Goal: Task Accomplishment & Management: Manage account settings

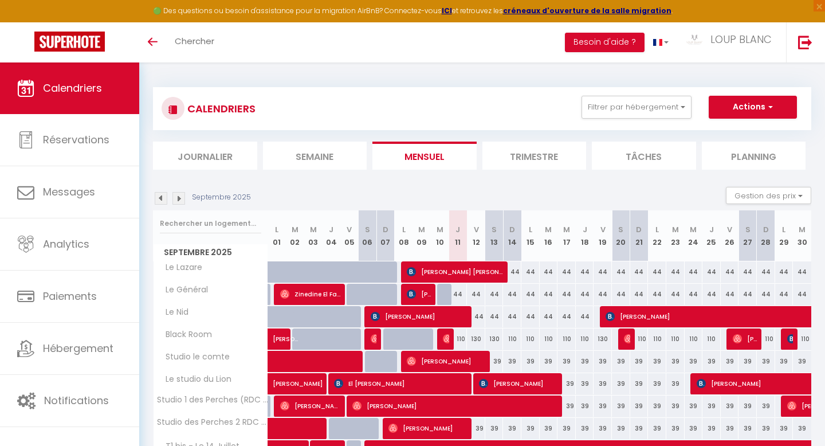
click at [177, 196] on img at bounding box center [178, 198] width 13 height 13
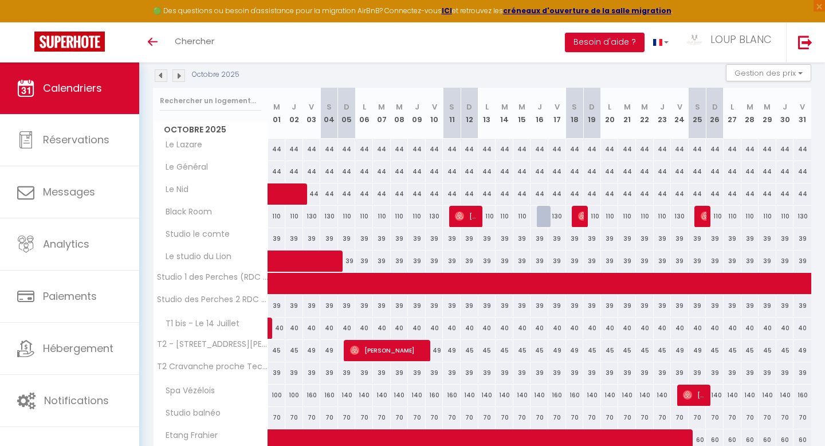
scroll to position [124, 0]
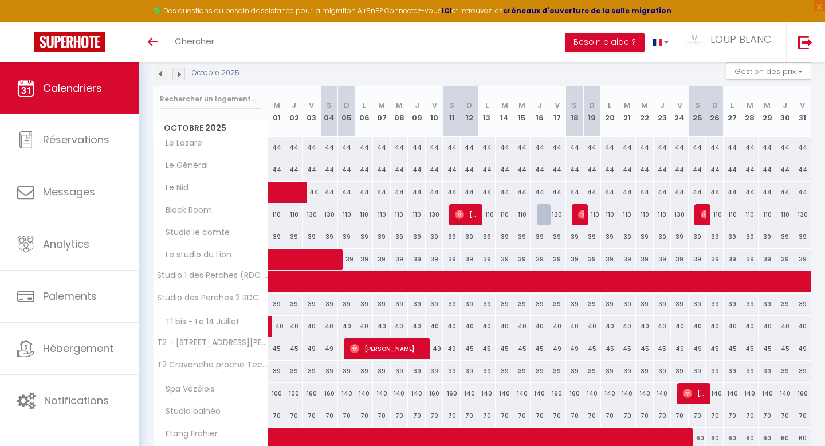
click at [591, 348] on div "45" at bounding box center [592, 348] width 18 height 21
type input "45"
type input "Dim 19 Octobre 2025"
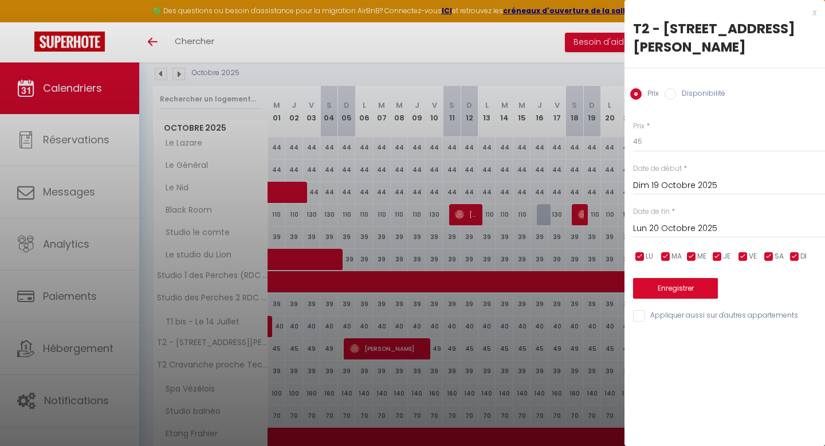
click at [683, 225] on input "Lun 20 Octobre 2025" at bounding box center [729, 228] width 192 height 15
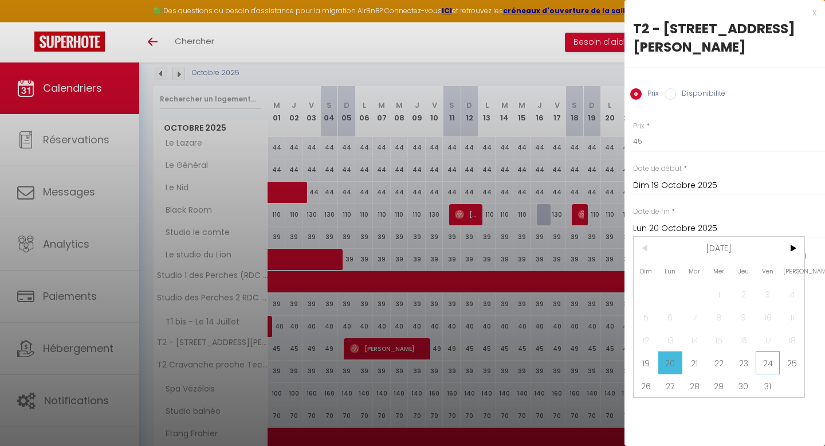
click at [767, 364] on span "24" at bounding box center [767, 362] width 25 height 23
type input "Ven 24 Octobre 2025"
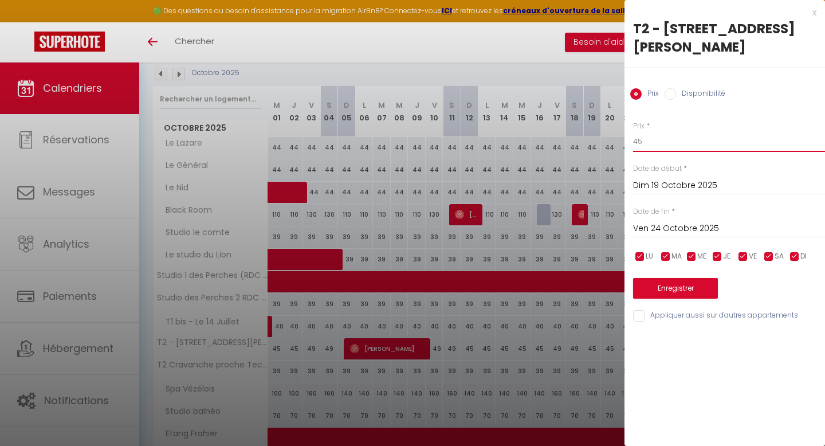
click at [663, 142] on input "45" at bounding box center [729, 141] width 192 height 21
type input "4"
type input "38"
click at [661, 293] on button "Enregistrer" at bounding box center [675, 288] width 85 height 21
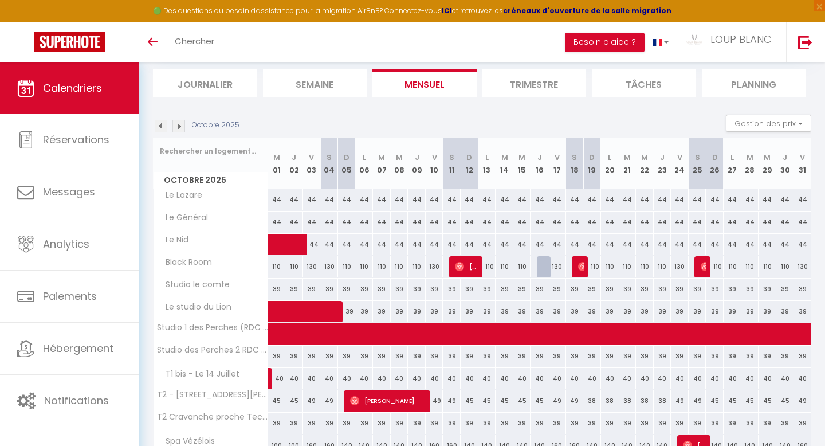
scroll to position [54, 0]
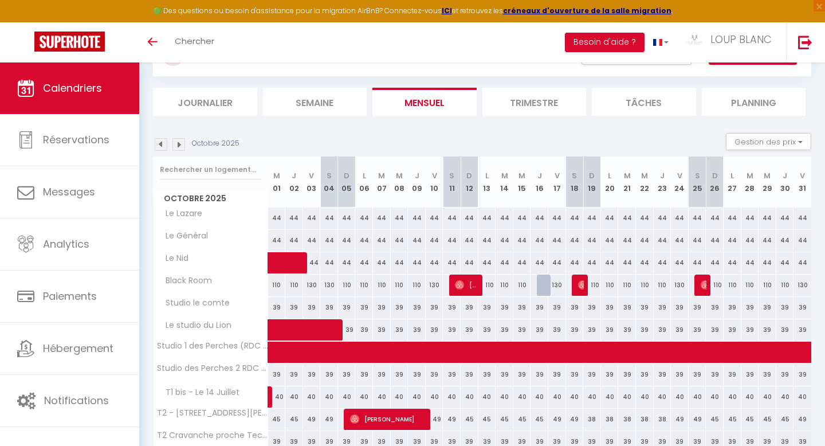
click at [176, 141] on img at bounding box center [178, 144] width 13 height 13
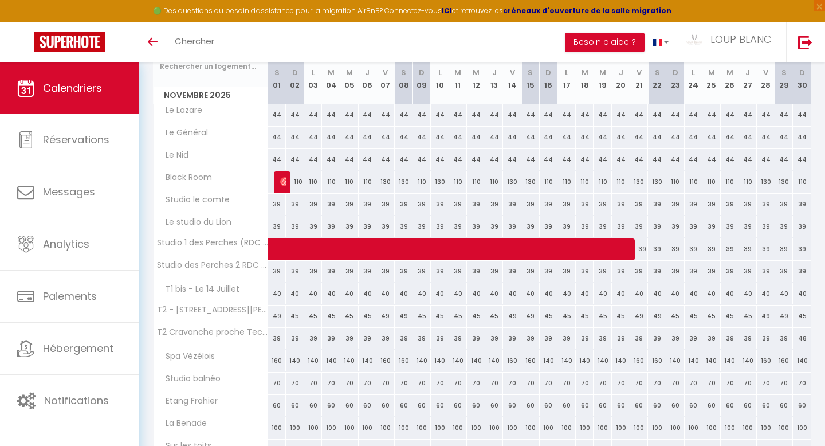
scroll to position [153, 0]
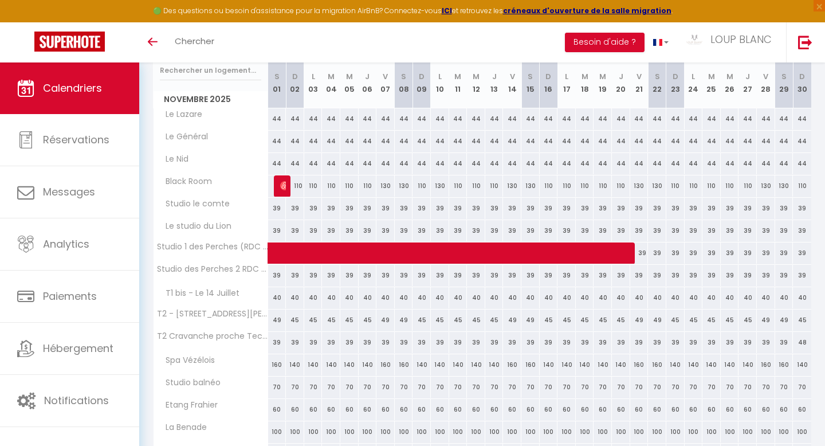
click at [419, 319] on div "45" at bounding box center [421, 319] width 18 height 21
type input "45"
type input "Dim 09 Novembre 2025"
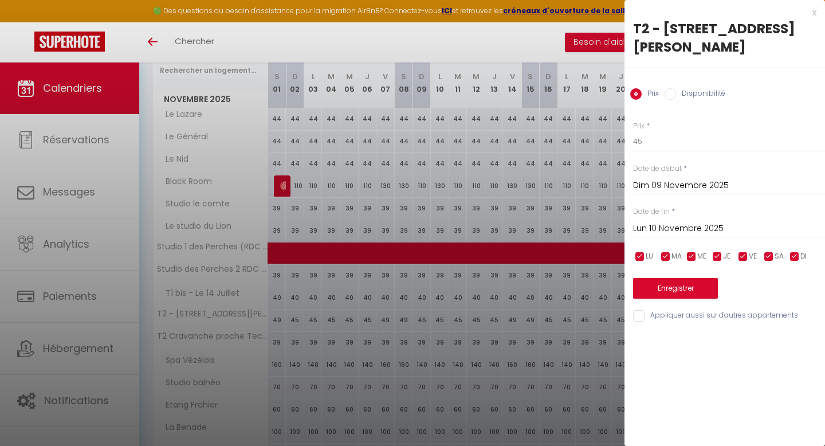
click at [676, 226] on input "Lun 10 Novembre 2025" at bounding box center [729, 228] width 192 height 15
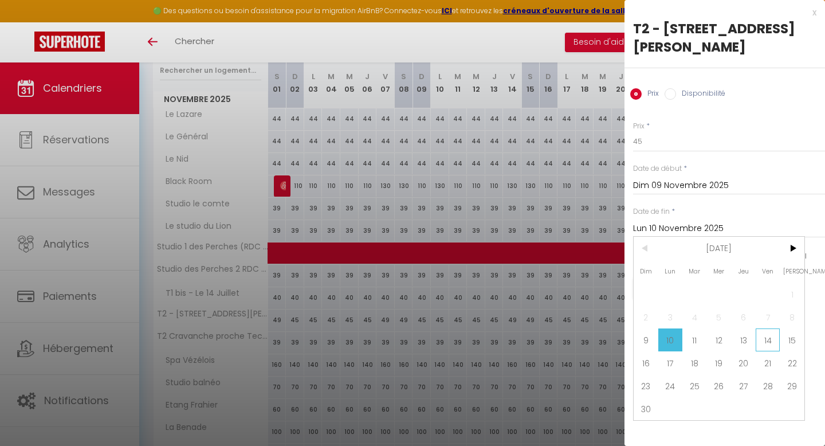
click at [768, 346] on span "14" at bounding box center [767, 339] width 25 height 23
type input "Ven 14 Novembre 2025"
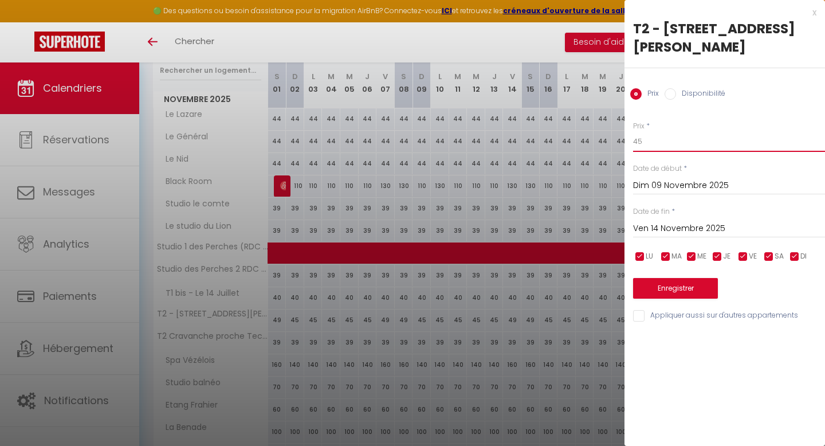
click at [649, 140] on input "45" at bounding box center [729, 141] width 192 height 21
type input "4"
type input "38"
click at [655, 289] on button "Enregistrer" at bounding box center [675, 288] width 85 height 21
